Goal: Task Accomplishment & Management: Use online tool/utility

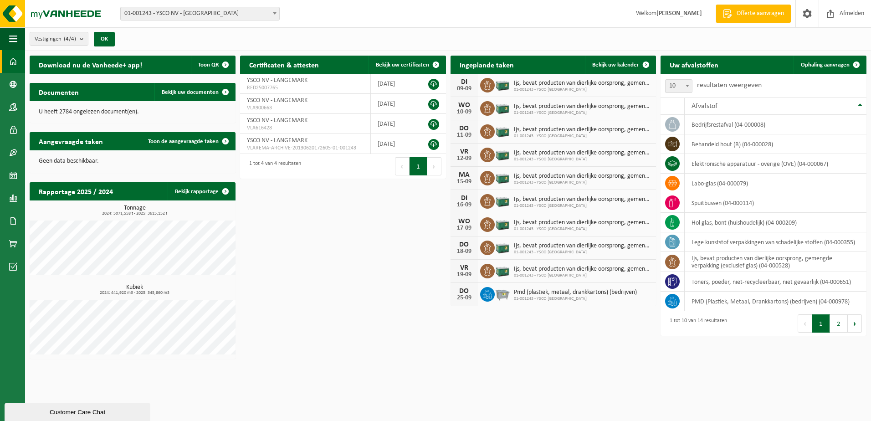
click at [168, 16] on span "01-001243 - YSCO NV - [GEOGRAPHIC_DATA]" at bounding box center [200, 13] width 159 height 13
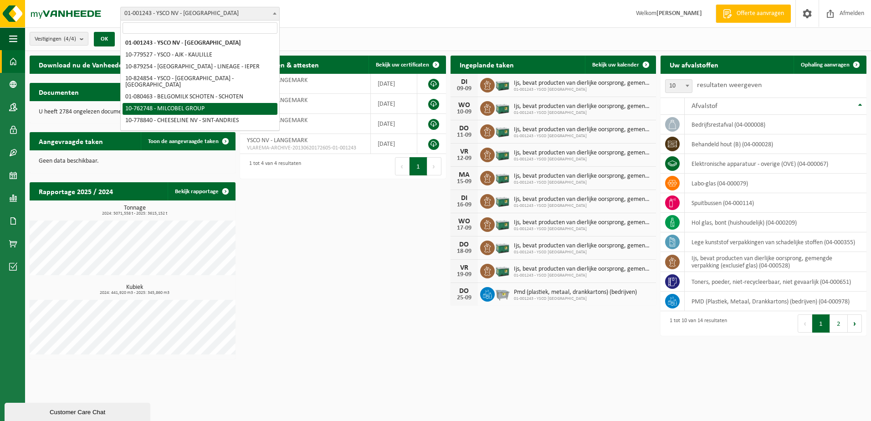
select select "11519"
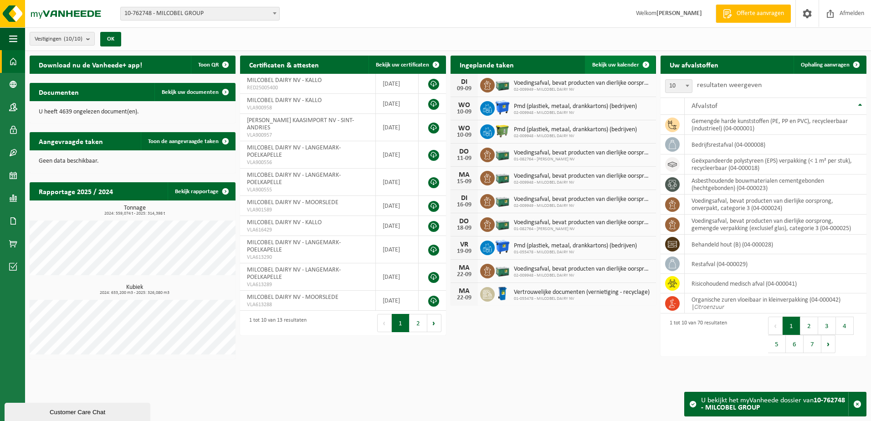
click at [635, 63] on span "Bekijk uw kalender" at bounding box center [615, 65] width 47 height 6
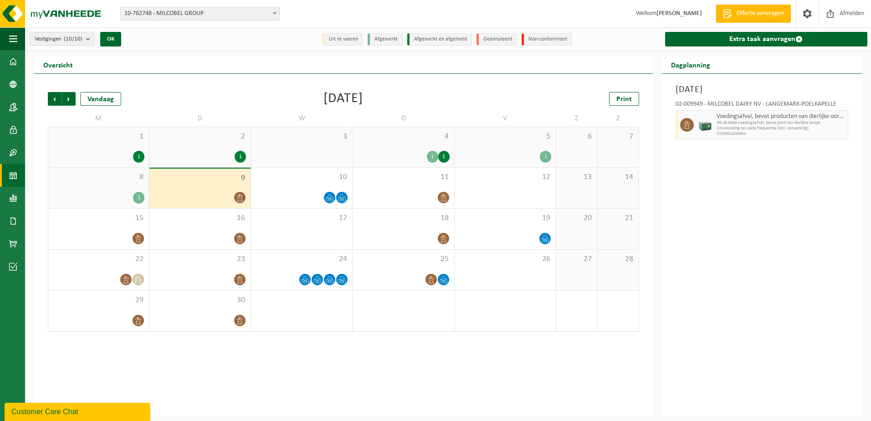
click at [716, 49] on div "Extra taak aanvragen" at bounding box center [765, 38] width 211 height 23
click at [716, 44] on link "Extra taak aanvragen" at bounding box center [766, 39] width 202 height 15
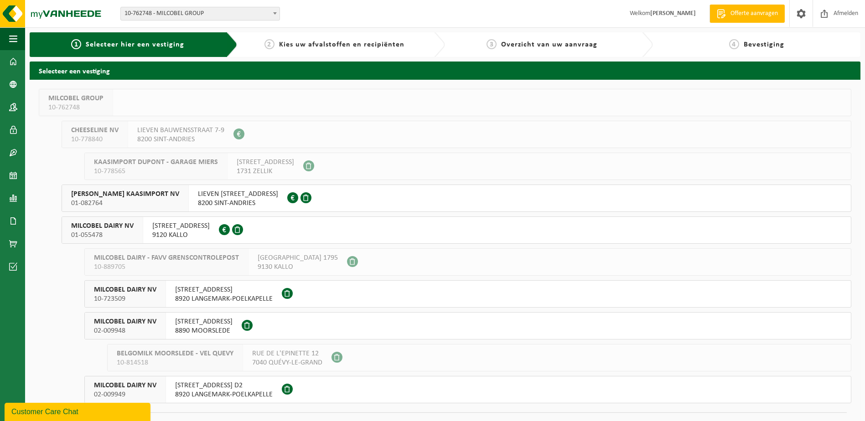
click at [201, 229] on span "FABRIEKSTRAAT 141" at bounding box center [180, 226] width 57 height 9
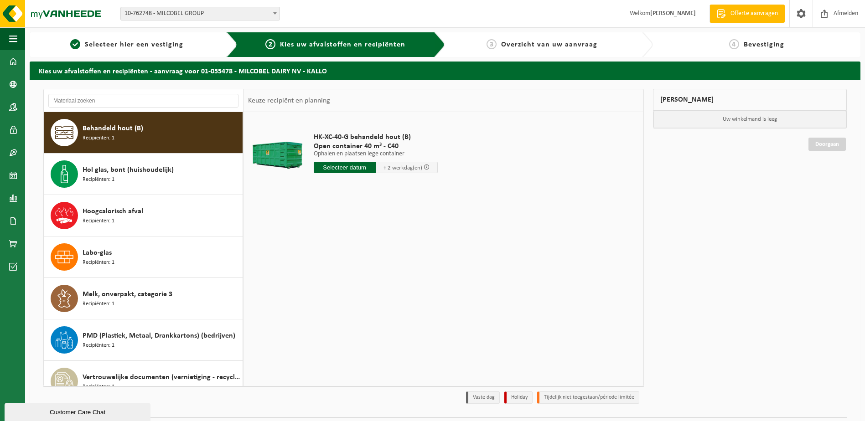
click at [338, 164] on input "text" at bounding box center [345, 167] width 62 height 11
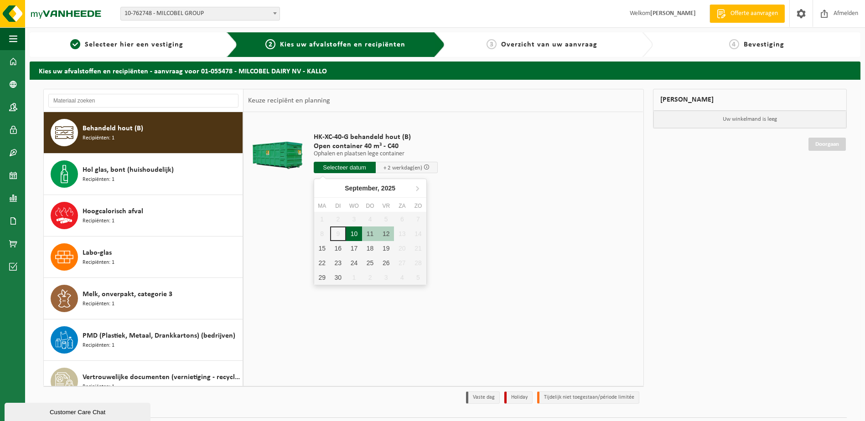
click at [359, 233] on div "10" at bounding box center [354, 234] width 16 height 15
type input "Van 2025-09-10"
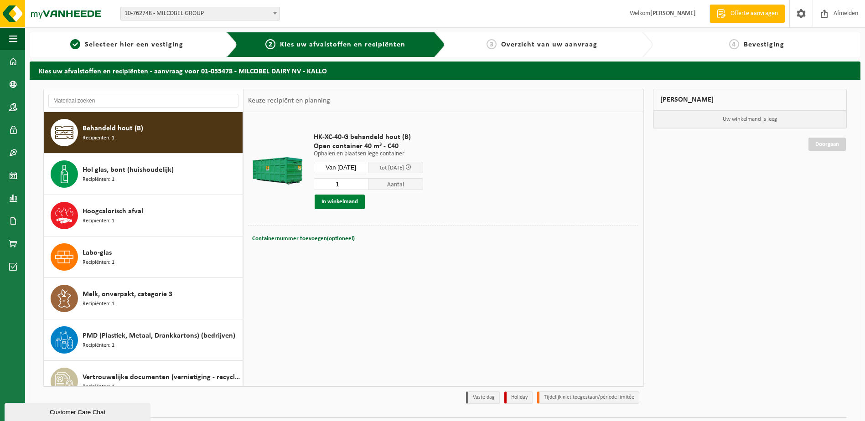
click at [350, 201] on button "In winkelmand" at bounding box center [339, 202] width 50 height 15
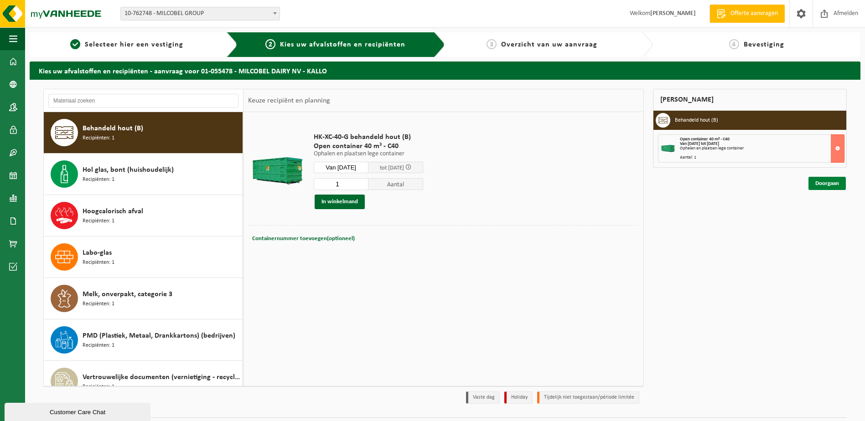
click at [814, 185] on link "Doorgaan" at bounding box center [826, 183] width 37 height 13
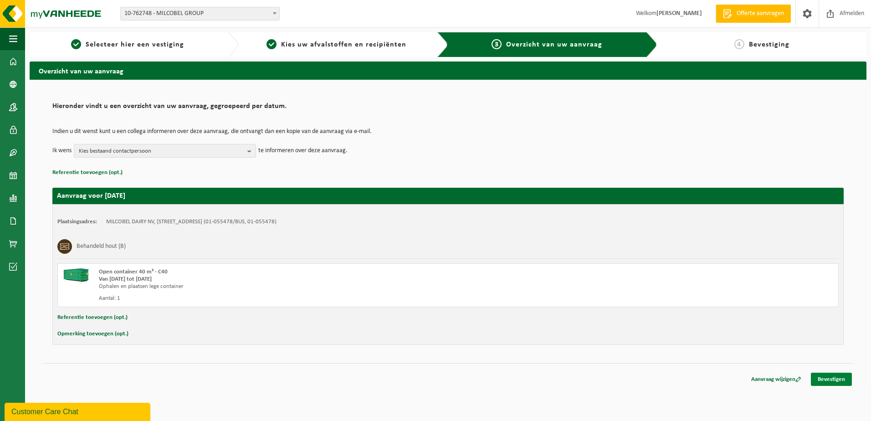
click at [851, 378] on link "Bevestigen" at bounding box center [831, 379] width 41 height 13
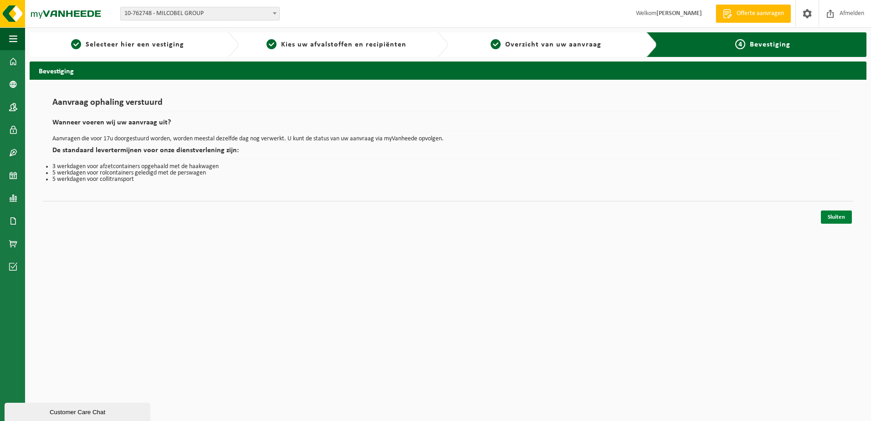
click at [833, 212] on link "Sluiten" at bounding box center [836, 217] width 31 height 13
